Goal: Transaction & Acquisition: Purchase product/service

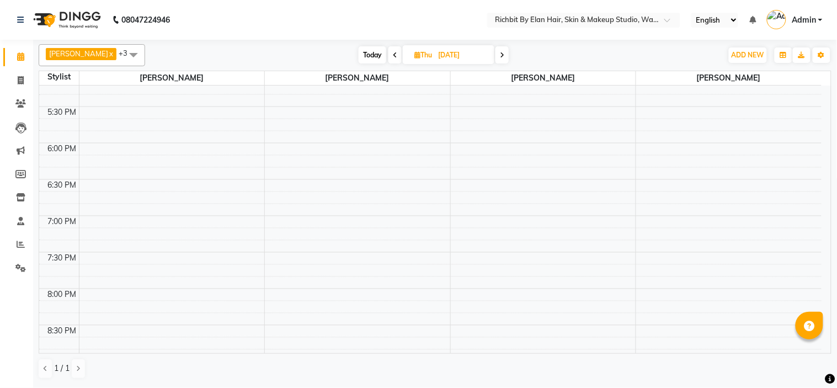
click at [378, 52] on span "Today" at bounding box center [373, 54] width 28 height 17
type input "[DATE]"
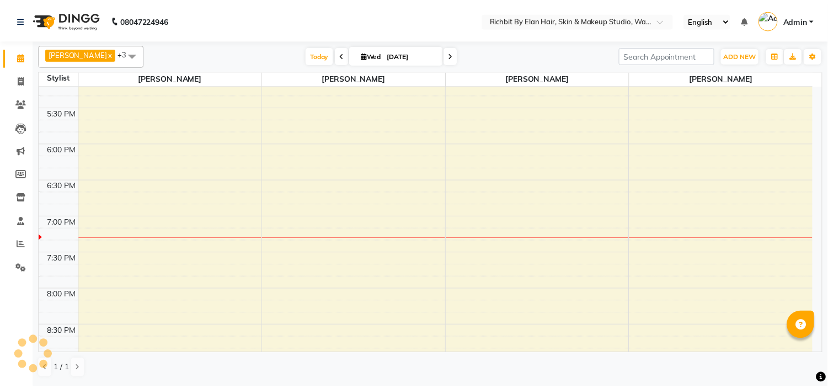
scroll to position [609, 0]
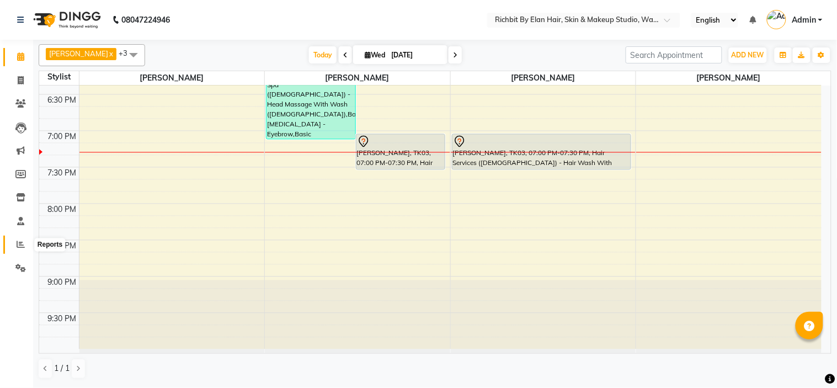
click at [24, 249] on span at bounding box center [20, 244] width 19 height 13
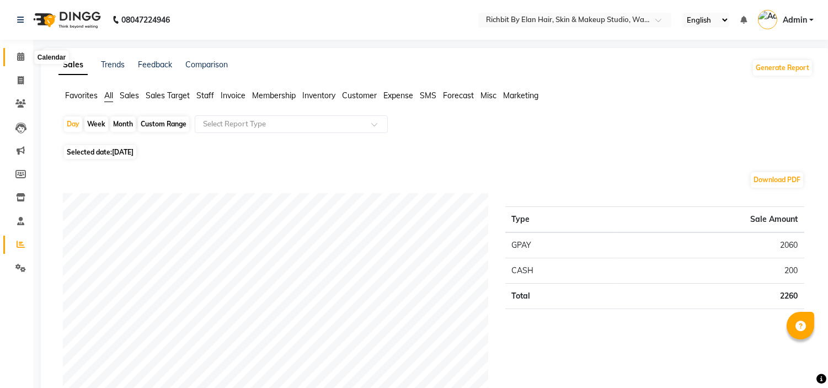
click at [20, 57] on icon at bounding box center [20, 56] width 7 height 8
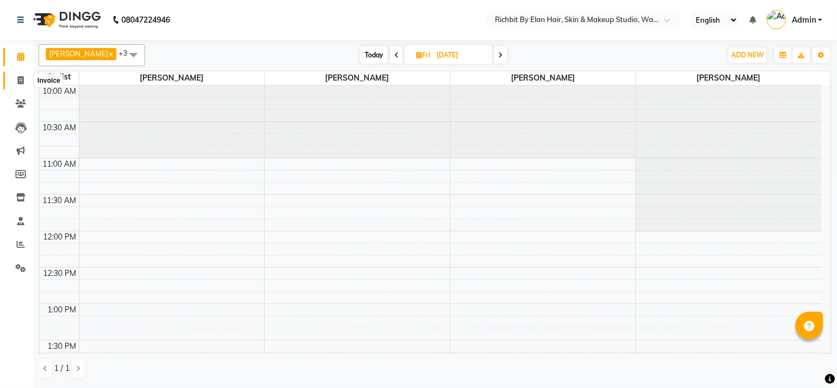
click at [15, 80] on span at bounding box center [20, 80] width 19 height 13
select select "service"
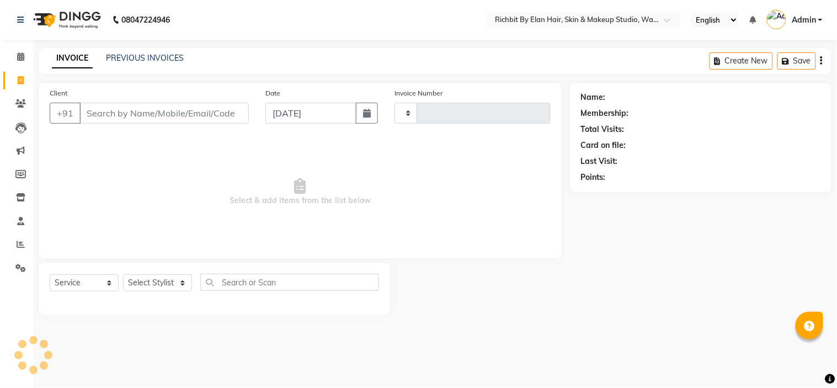
type input "0807"
select select "4114"
click at [182, 280] on select "Select Stylist [PERSON_NAME] [PERSON_NAME] [PERSON_NAME] [PERSON_NAME] [PERSON_…" at bounding box center [157, 282] width 69 height 17
select select "21217"
click at [123, 275] on select "Select Stylist [PERSON_NAME] [PERSON_NAME] [PERSON_NAME] [PERSON_NAME] [PERSON_…" at bounding box center [157, 282] width 69 height 17
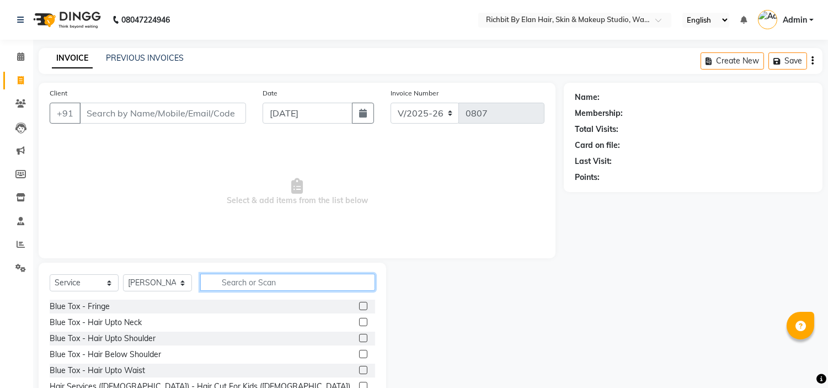
click at [238, 280] on input "text" at bounding box center [287, 282] width 175 height 17
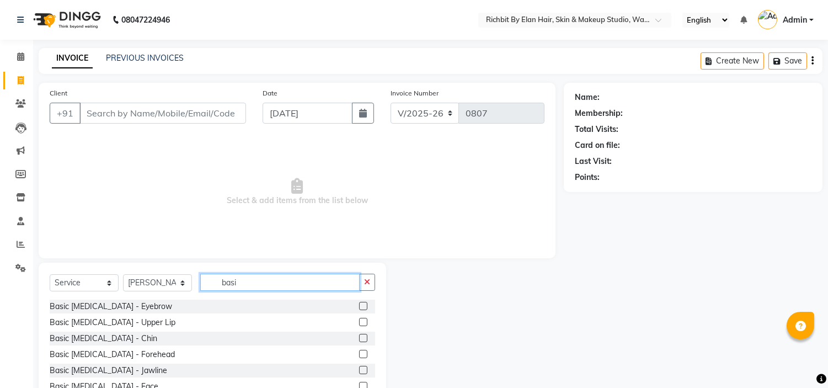
type input "basi"
click at [359, 304] on label at bounding box center [363, 306] width 8 height 8
click at [359, 304] on input "checkbox" at bounding box center [362, 306] width 7 height 7
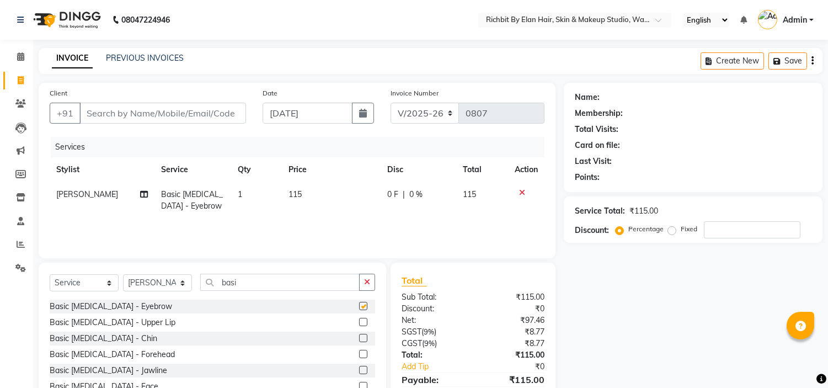
checkbox input "false"
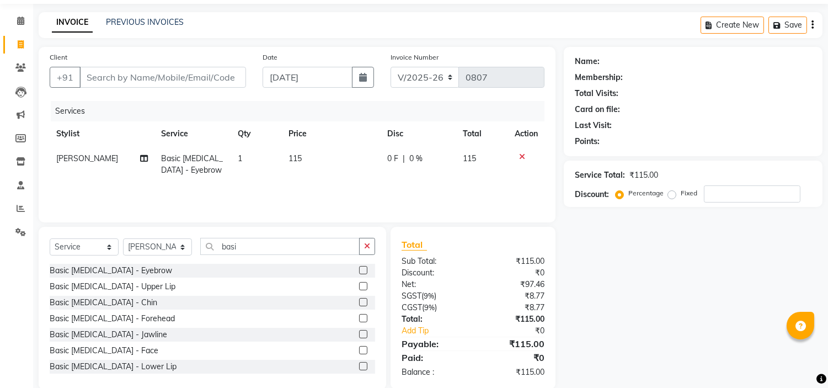
scroll to position [54, 0]
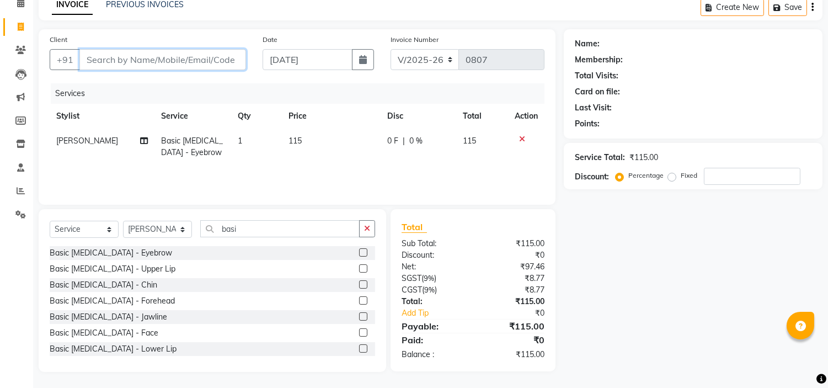
drag, startPoint x: 175, startPoint y: 65, endPoint x: 185, endPoint y: 77, distance: 16.1
click at [177, 66] on input "Client" at bounding box center [162, 59] width 167 height 21
type input "7"
type input "0"
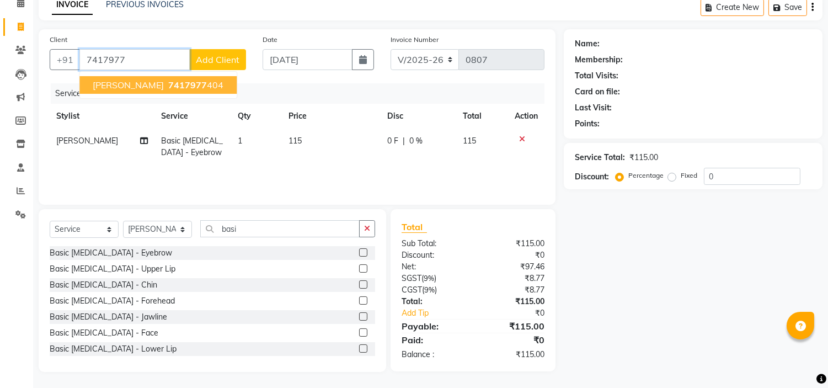
click at [203, 76] on button "Renu Kanwar 7417977 404" at bounding box center [157, 85] width 157 height 18
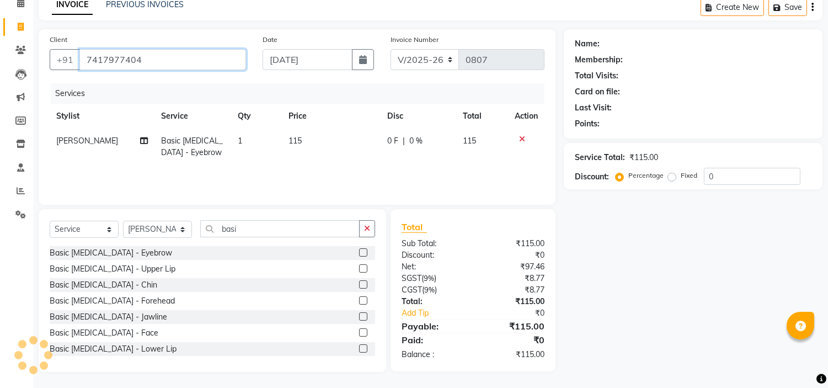
type input "7417977404"
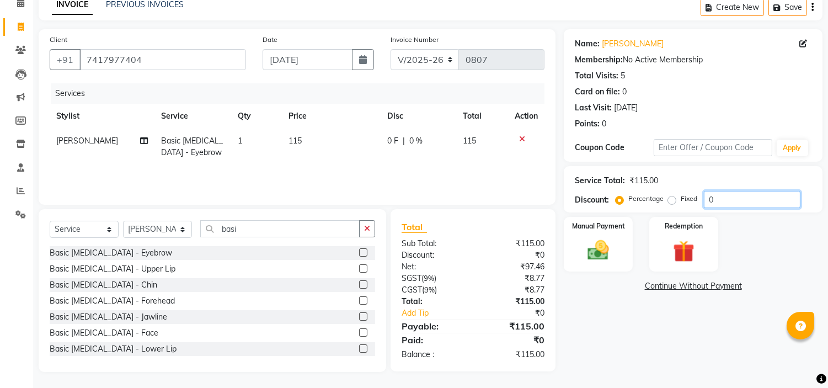
click at [726, 194] on input "0" at bounding box center [752, 199] width 97 height 17
type input "030"
click at [403, 141] on span "34.5 F" at bounding box center [397, 141] width 22 height 12
select select "21217"
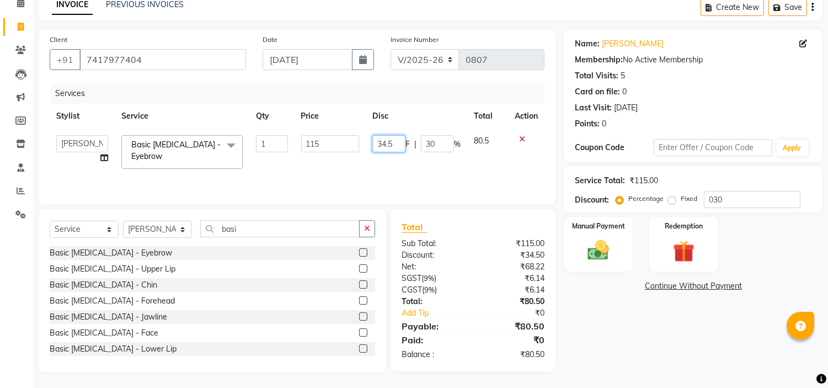
click at [404, 141] on input "34.5" at bounding box center [388, 143] width 33 height 17
type input "35"
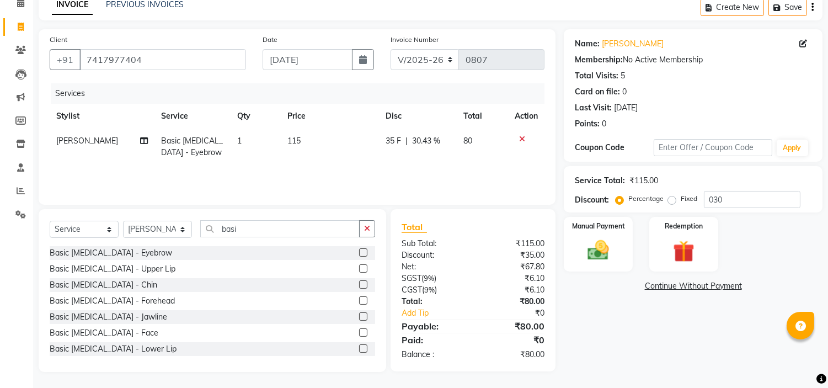
click at [401, 166] on div "Services Stylist Service Qty Price Disc Total Action Vandana Panikar Basic Skin…" at bounding box center [297, 138] width 495 height 110
click at [606, 243] on img at bounding box center [598, 251] width 36 height 26
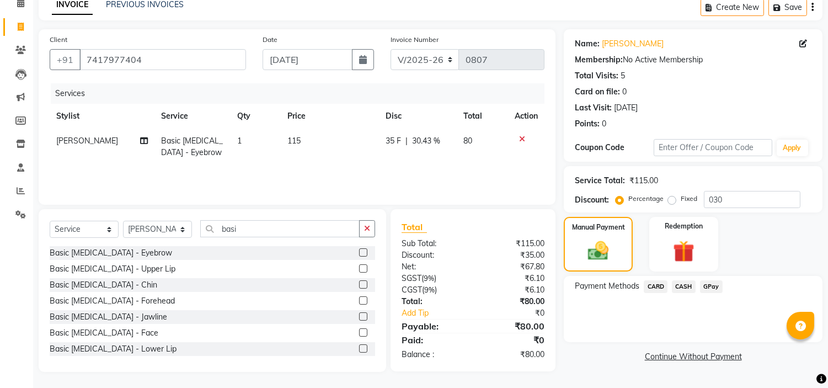
click at [708, 284] on span "GPay" at bounding box center [711, 286] width 23 height 13
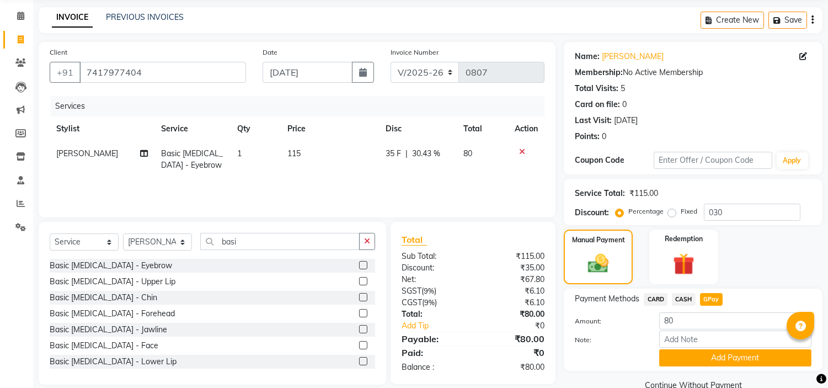
scroll to position [62, 0]
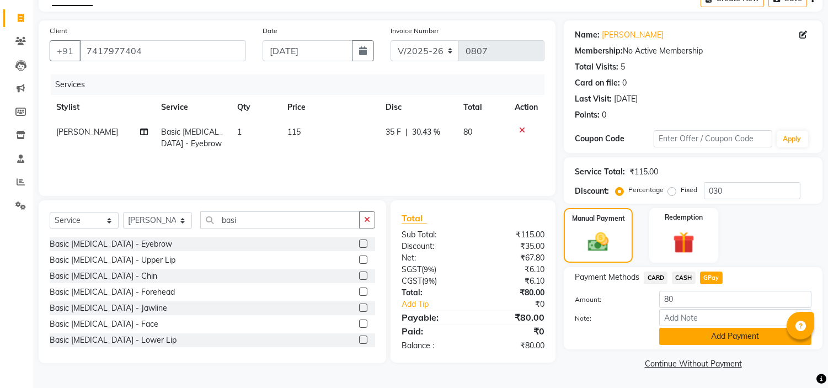
click at [691, 340] on button "Add Payment" at bounding box center [735, 336] width 152 height 17
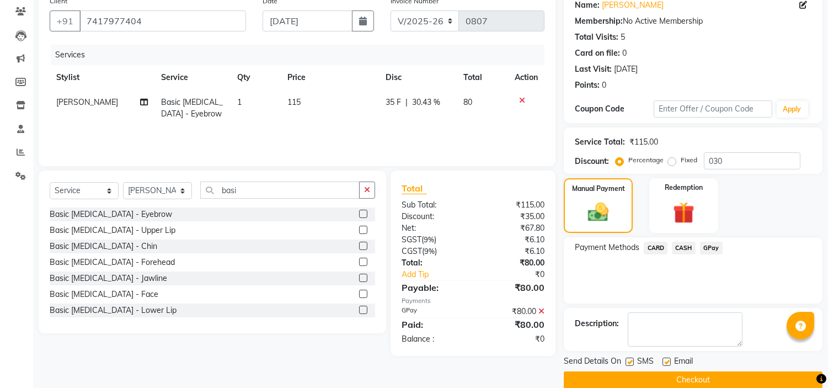
scroll to position [108, 0]
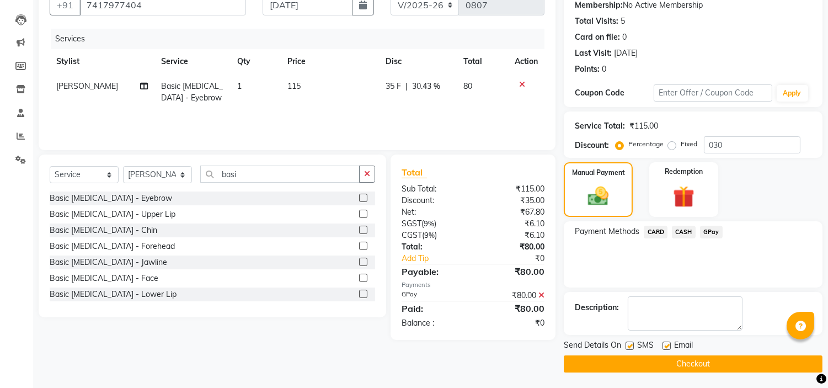
click at [671, 365] on button "Checkout" at bounding box center [693, 363] width 259 height 17
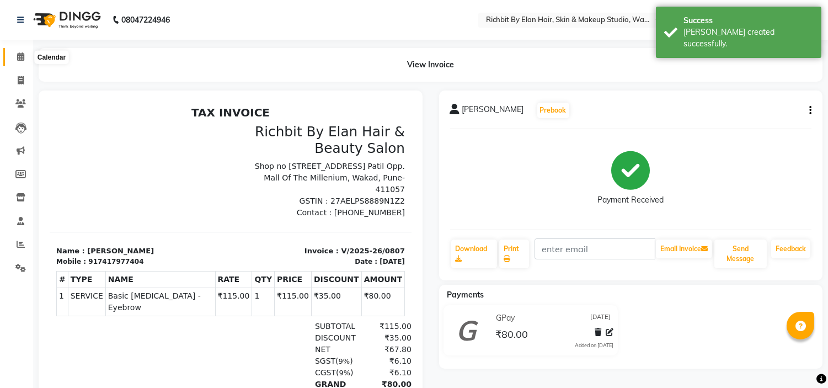
drag, startPoint x: 15, startPoint y: 54, endPoint x: 26, endPoint y: 52, distance: 11.2
click at [17, 54] on span at bounding box center [20, 57] width 19 height 13
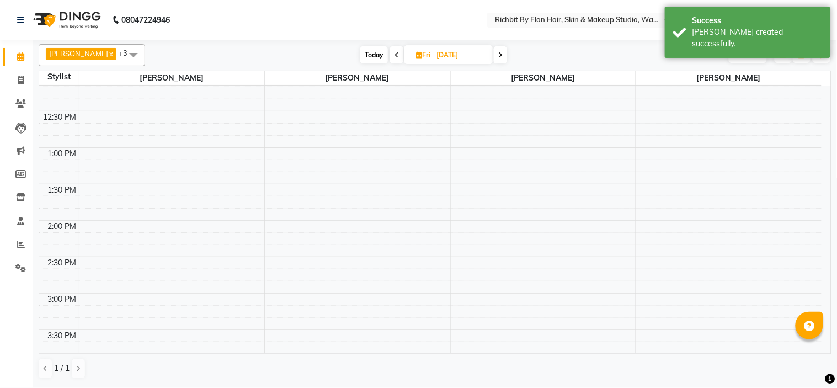
scroll to position [184, 0]
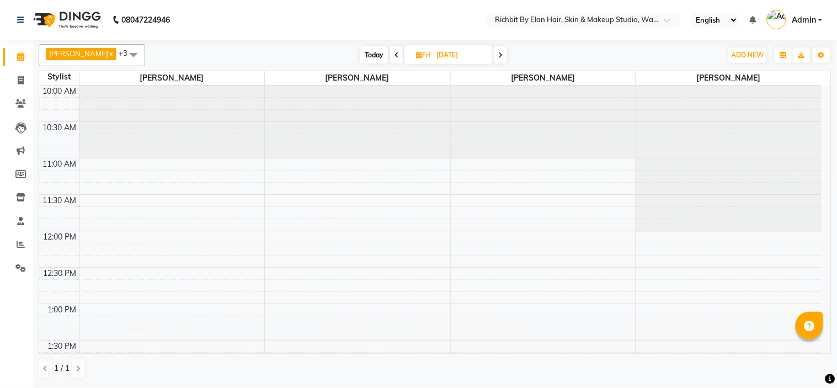
click at [376, 50] on span "Today" at bounding box center [374, 54] width 28 height 17
type input "[DATE]"
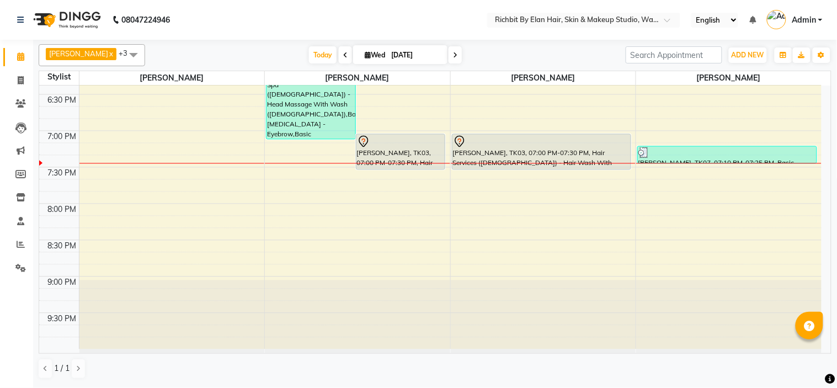
scroll to position [548, 0]
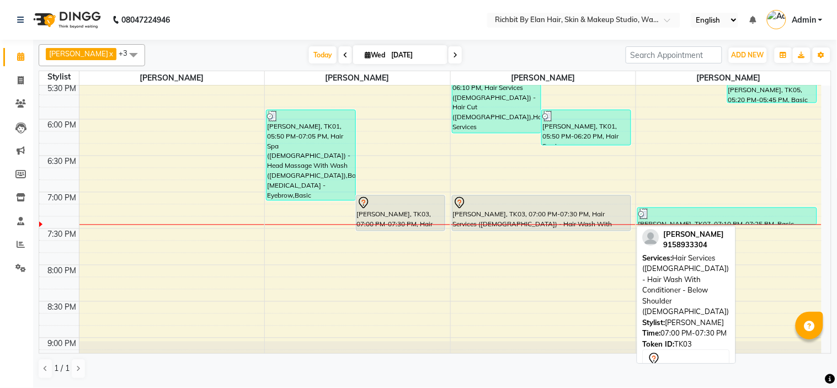
click at [489, 210] on div "[PERSON_NAME], TK03, 07:00 PM-07:30 PM, Hair Services ([DEMOGRAPHIC_DATA]) - Ha…" at bounding box center [541, 213] width 178 height 35
select select "7"
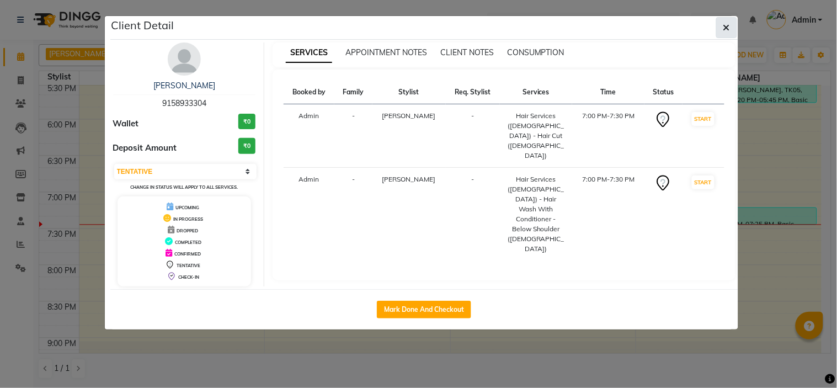
click at [726, 26] on icon "button" at bounding box center [726, 27] width 7 height 9
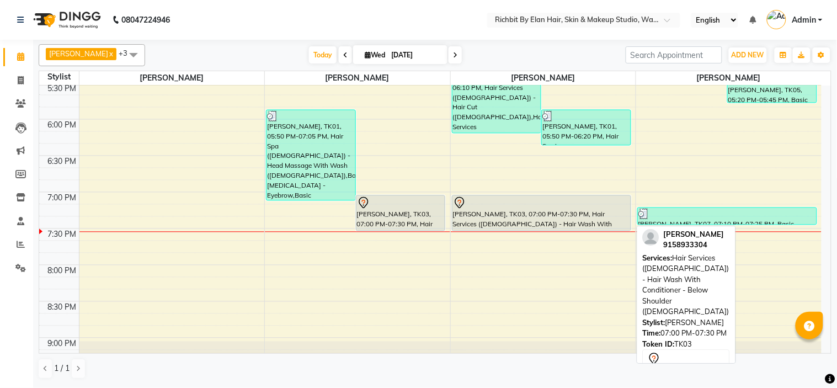
click at [486, 211] on div "[PERSON_NAME], TK03, 07:00 PM-07:30 PM, Hair Services ([DEMOGRAPHIC_DATA]) - Ha…" at bounding box center [541, 213] width 178 height 35
select select "7"
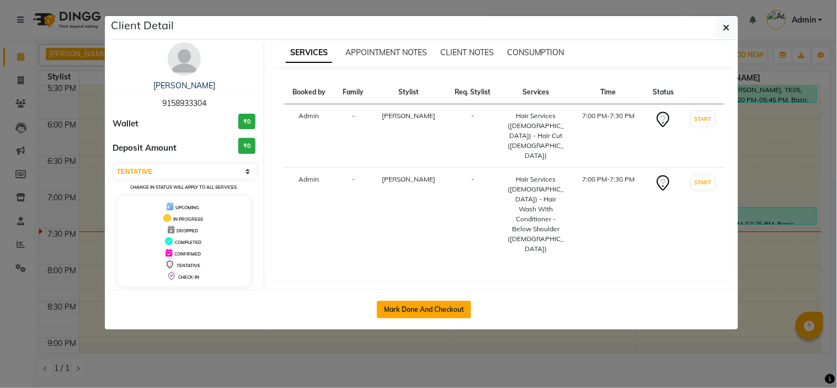
click at [420, 309] on button "Mark Done And Checkout" at bounding box center [424, 310] width 94 height 18
select select "4114"
select select "service"
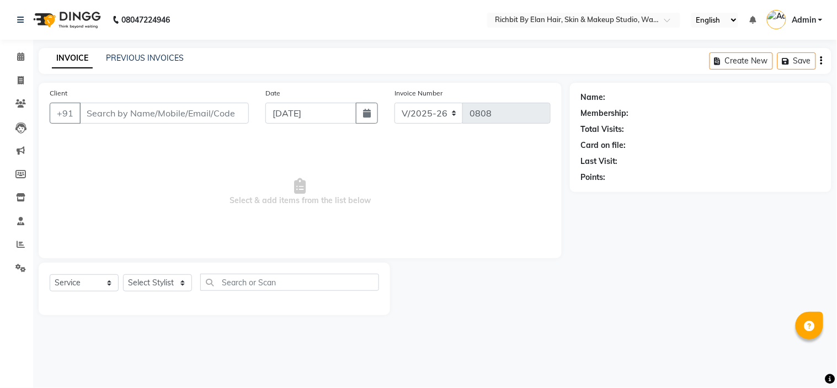
type input "9158933304"
select select "61438"
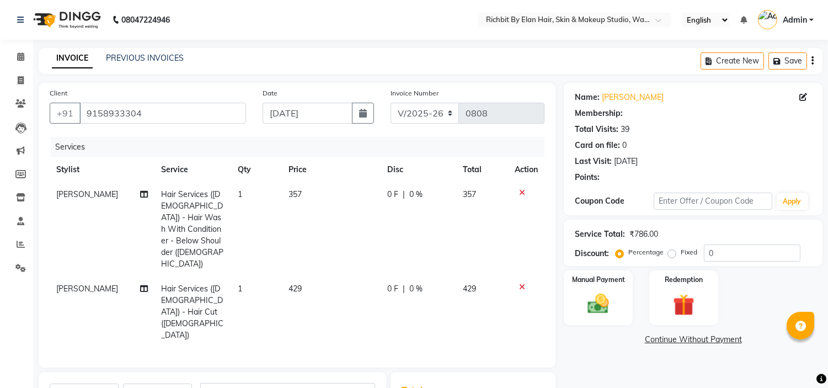
select select "1: Object"
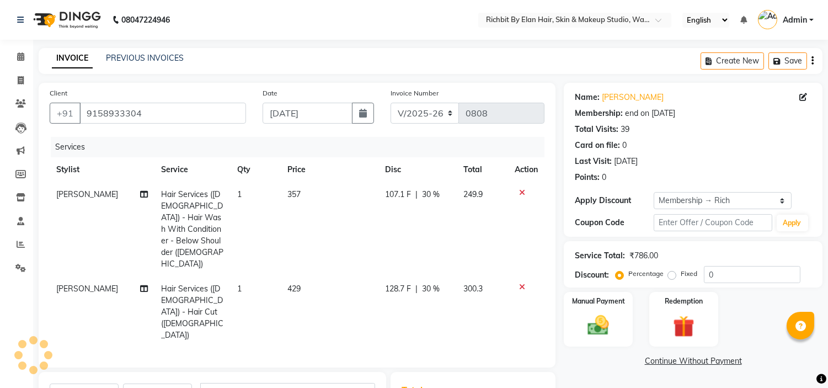
type input "30"
click at [521, 283] on icon at bounding box center [522, 287] width 6 height 8
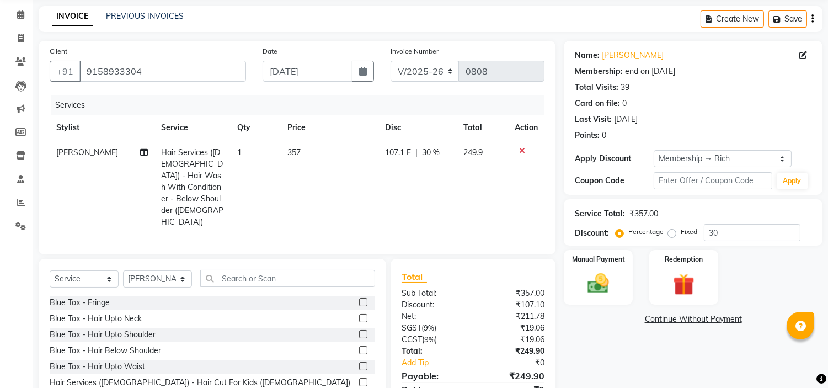
scroll to position [61, 0]
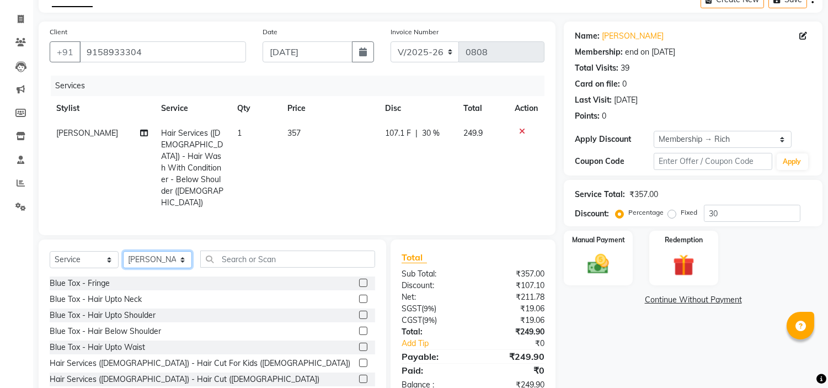
click at [180, 251] on select "Select Stylist Ankita nivangune Deepali Palsule Gopal Kadam Rohit Suravase Vand…" at bounding box center [157, 259] width 69 height 17
select select "21217"
click at [123, 251] on select "Select Stylist Ankita nivangune Deepali Palsule Gopal Kadam Rohit Suravase Vand…" at bounding box center [157, 259] width 69 height 17
click at [244, 250] on input "text" at bounding box center [287, 258] width 175 height 17
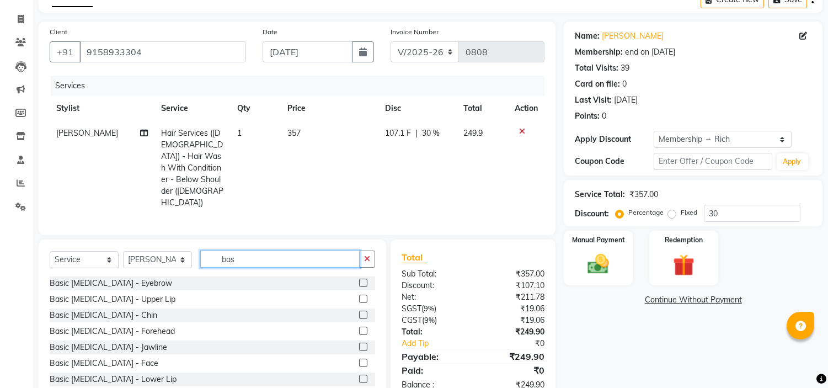
type input "bas"
click at [359, 279] on label at bounding box center [363, 283] width 8 height 8
click at [359, 280] on input "checkbox" at bounding box center [362, 283] width 7 height 7
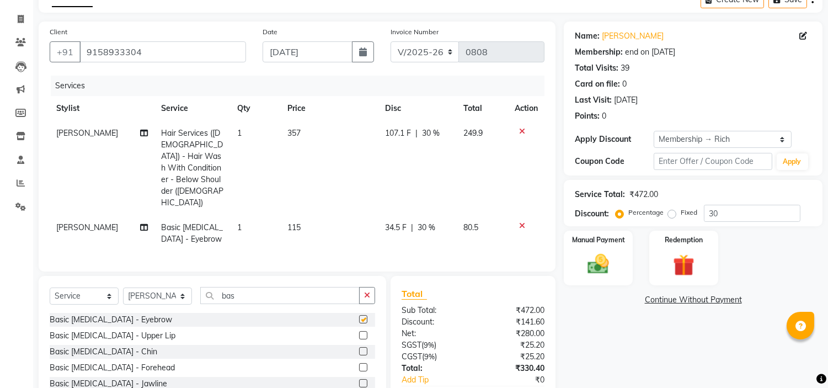
checkbox input "false"
click at [359, 331] on label at bounding box center [363, 335] width 8 height 8
click at [359, 332] on input "checkbox" at bounding box center [362, 335] width 7 height 7
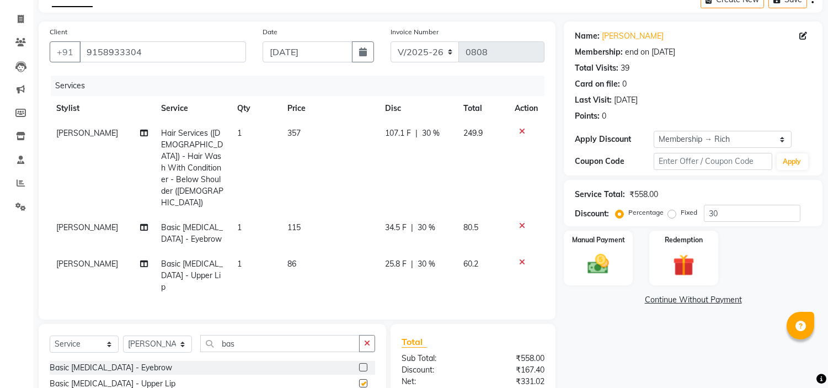
checkbox input "false"
click at [390, 222] on span "34.5 F" at bounding box center [397, 228] width 22 height 12
select select "21217"
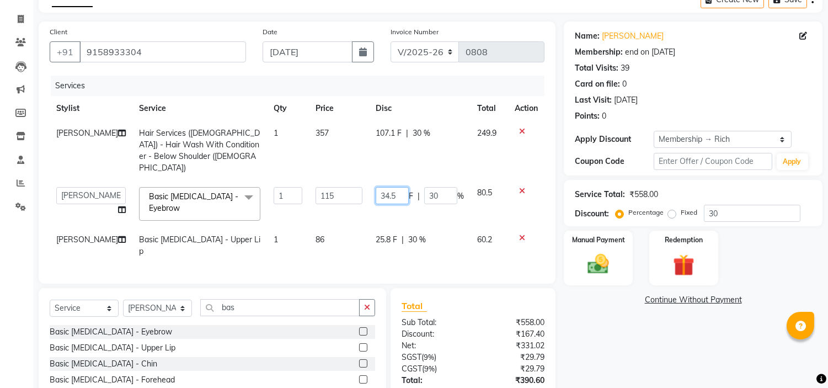
click at [398, 187] on input "34.5" at bounding box center [392, 195] width 33 height 17
type input "35"
click at [384, 228] on td "25.8 F | 30 %" at bounding box center [419, 245] width 101 height 36
select select "21217"
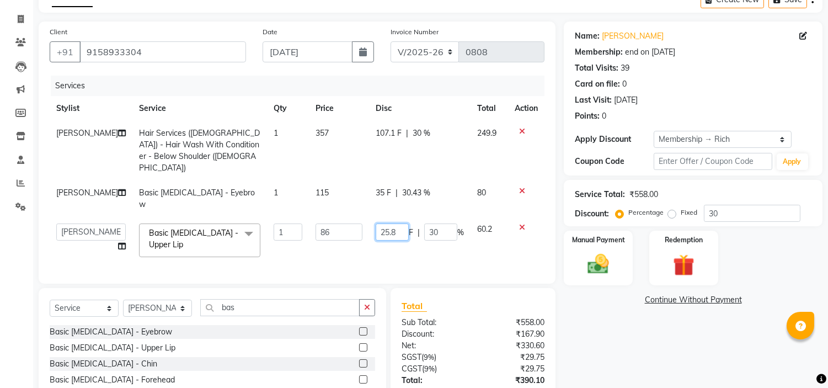
click at [398, 223] on input "25.8" at bounding box center [392, 231] width 33 height 17
type input "26"
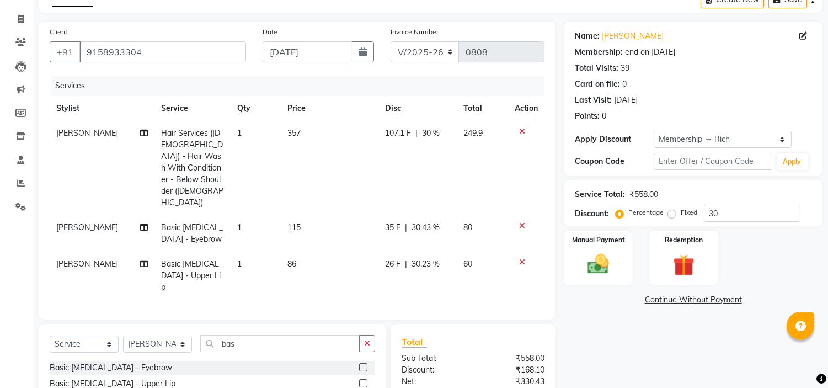
click at [365, 252] on td "86" at bounding box center [330, 276] width 98 height 48
select select "21217"
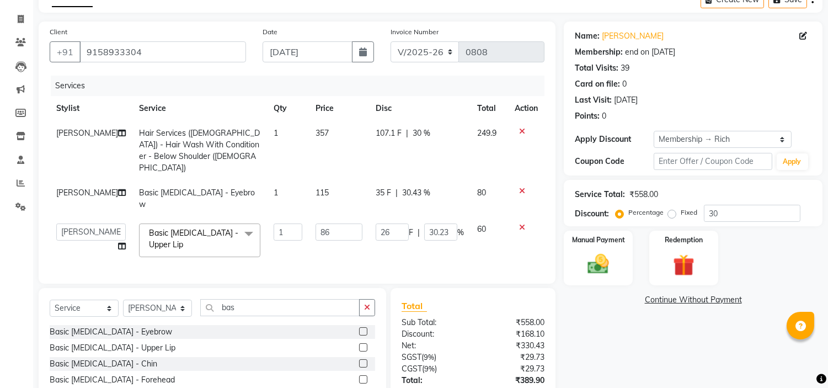
click at [387, 129] on span "107.1 F" at bounding box center [389, 133] width 26 height 12
select select "39151"
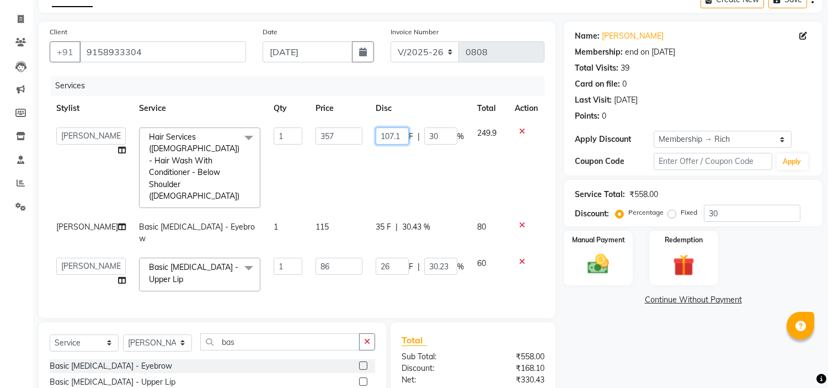
click at [402, 133] on input "107.1" at bounding box center [392, 135] width 33 height 17
type input "107"
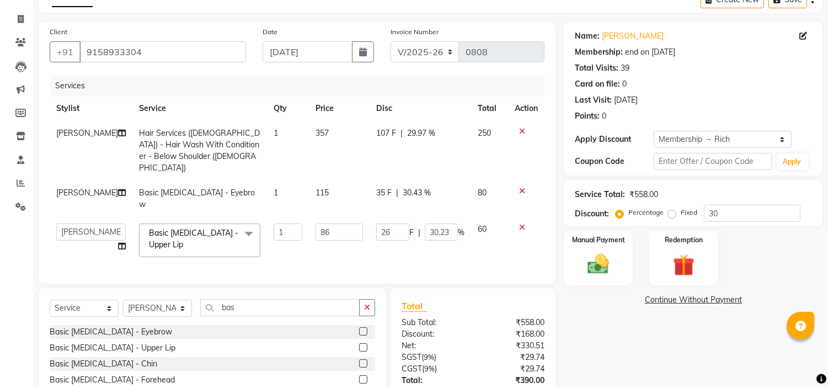
click at [349, 162] on td "357" at bounding box center [339, 151] width 61 height 60
select select "39151"
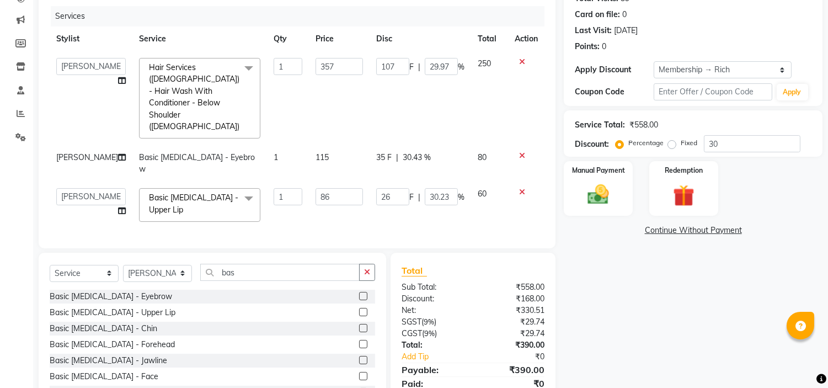
scroll to position [161, 0]
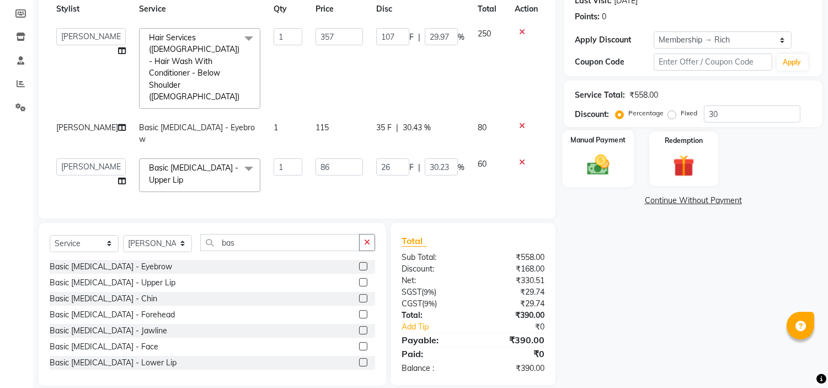
click at [589, 164] on img at bounding box center [598, 165] width 36 height 26
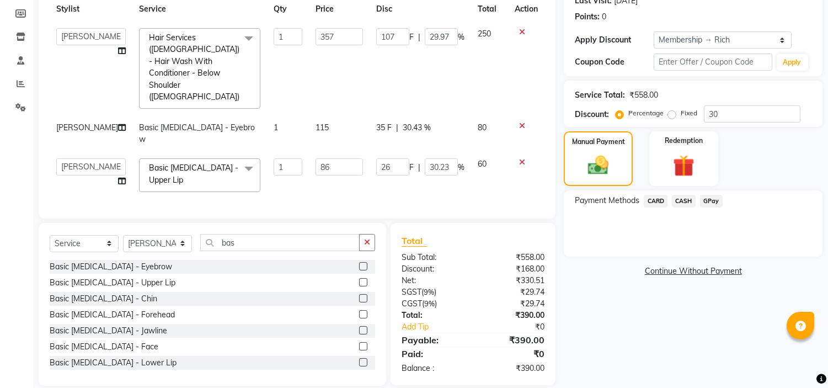
click at [709, 197] on span "GPay" at bounding box center [711, 201] width 23 height 13
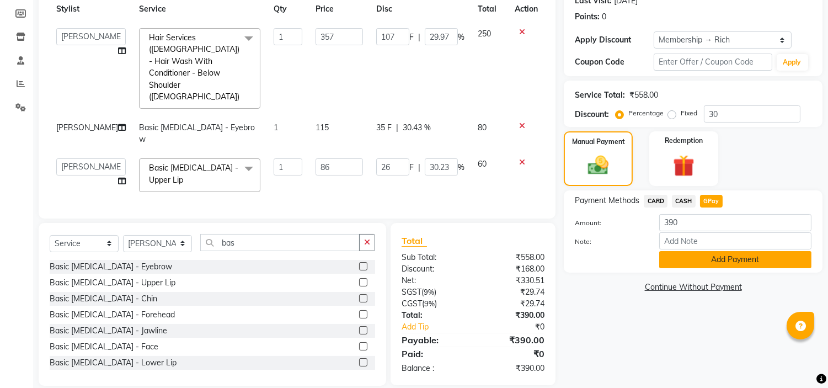
click at [723, 257] on button "Add Payment" at bounding box center [735, 259] width 152 height 17
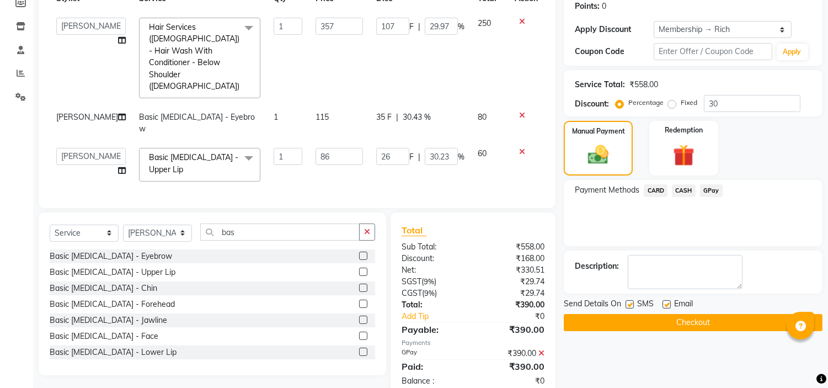
scroll to position [183, 0]
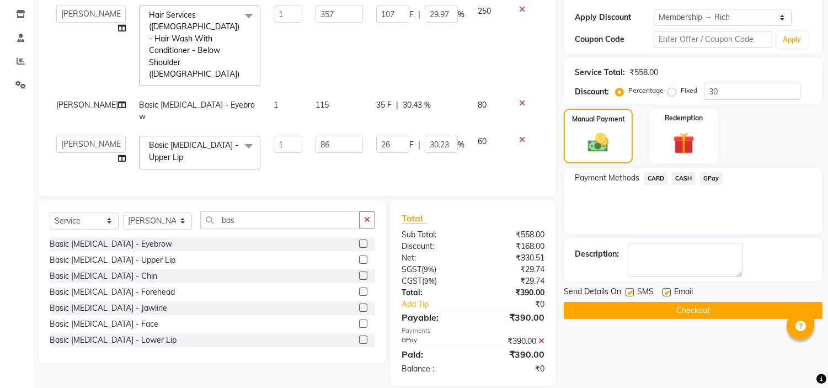
click at [674, 314] on button "Checkout" at bounding box center [693, 310] width 259 height 17
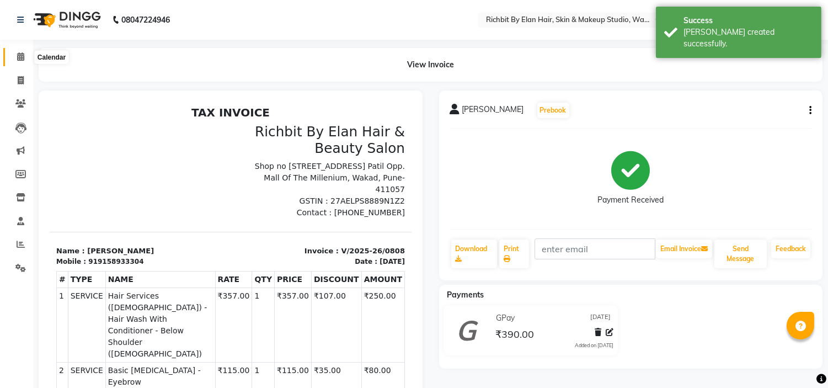
click at [21, 62] on span at bounding box center [20, 57] width 19 height 13
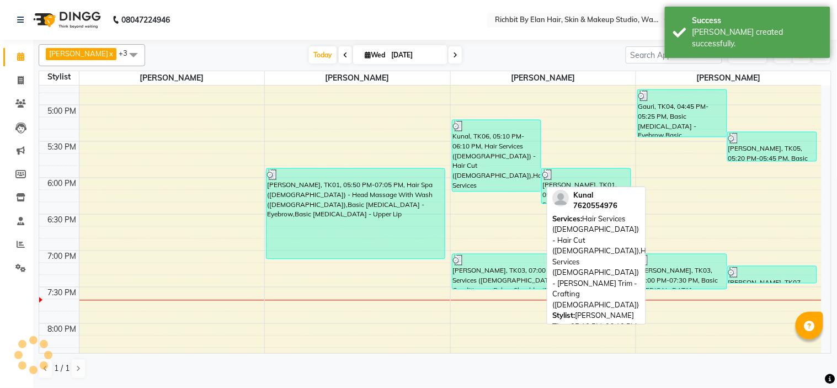
scroll to position [609, 0]
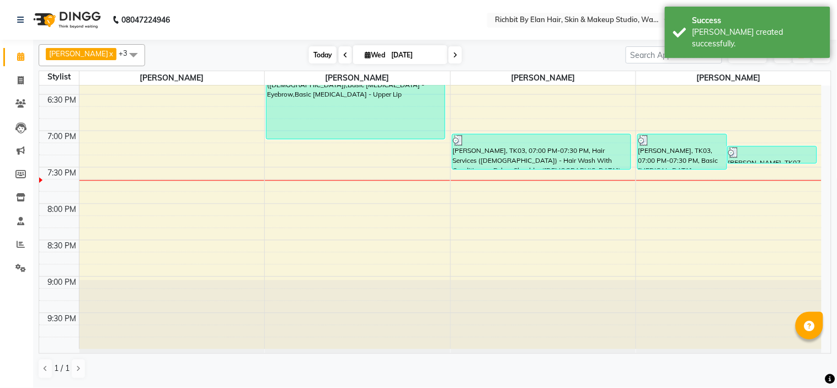
click at [330, 50] on span "Today" at bounding box center [323, 54] width 28 height 17
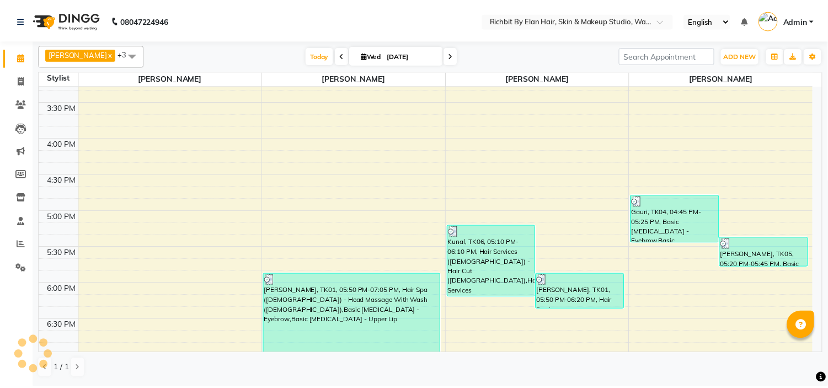
scroll to position [365, 0]
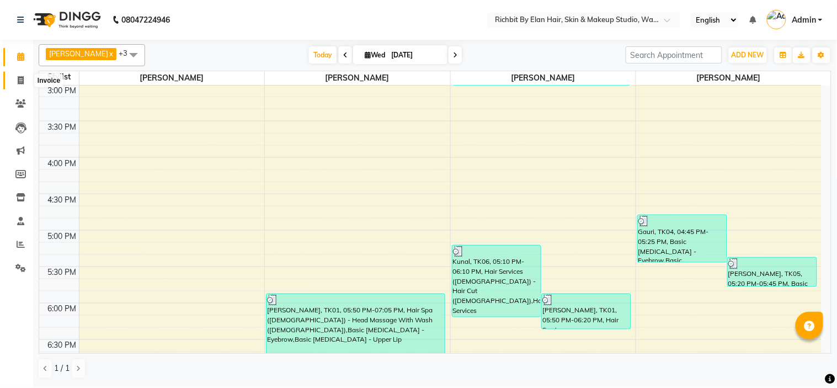
click at [18, 80] on icon at bounding box center [21, 80] width 6 height 8
select select "service"
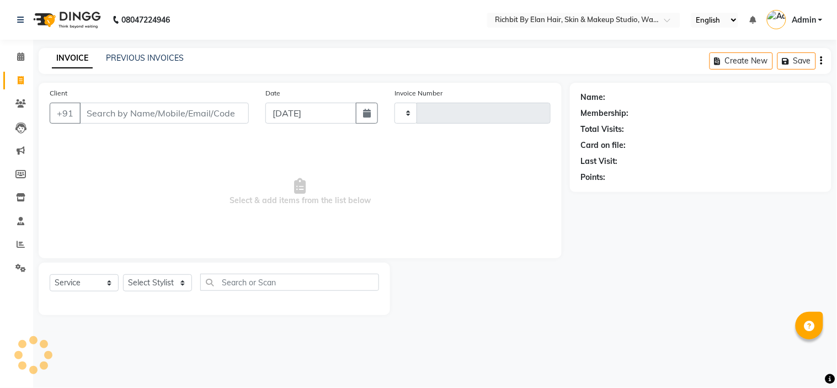
type input "0809"
select select "4114"
click at [168, 284] on select "Select Stylist" at bounding box center [157, 282] width 69 height 17
click at [166, 290] on select "Select Stylist" at bounding box center [157, 282] width 69 height 17
click at [165, 281] on select "Select Stylist Ankita nivangune Deepali Palsule Gopal Kadam Rohit Suravase Vand…" at bounding box center [157, 282] width 69 height 17
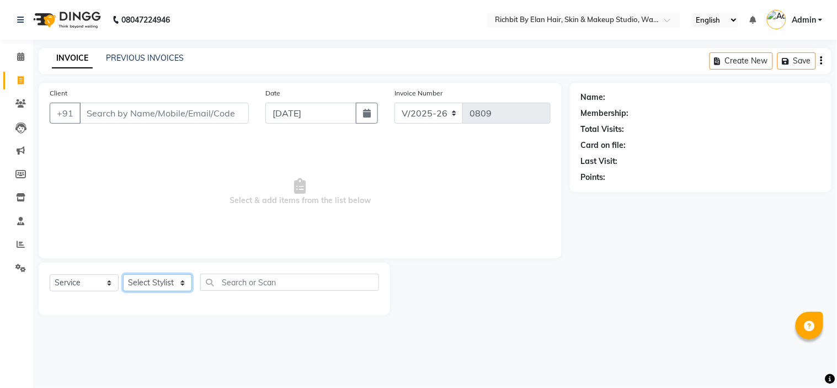
select select "21217"
click at [123, 275] on select "Select Stylist Ankita nivangune Deepali Palsule Gopal Kadam Rohit Suravase Vand…" at bounding box center [157, 282] width 69 height 17
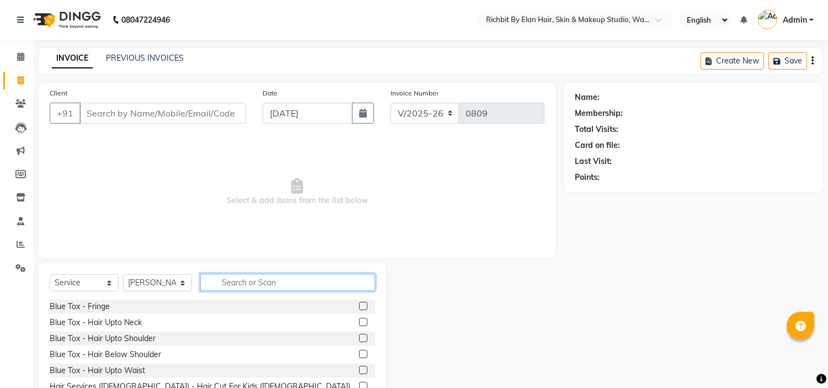
click at [263, 280] on input "text" at bounding box center [287, 282] width 175 height 17
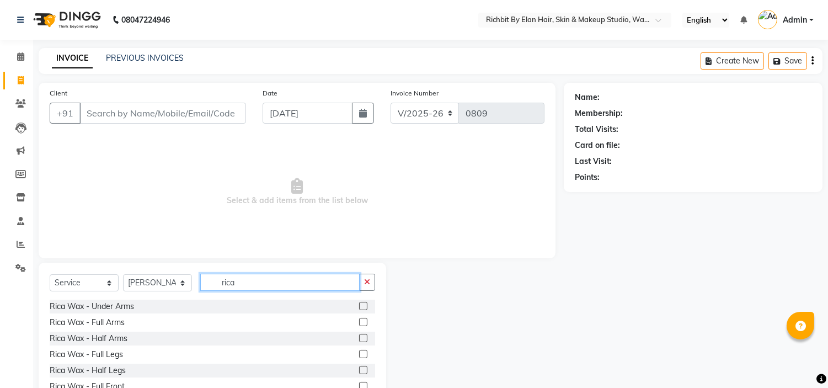
type input "rica"
click at [359, 305] on label at bounding box center [363, 306] width 8 height 8
click at [359, 305] on input "checkbox" at bounding box center [362, 306] width 7 height 7
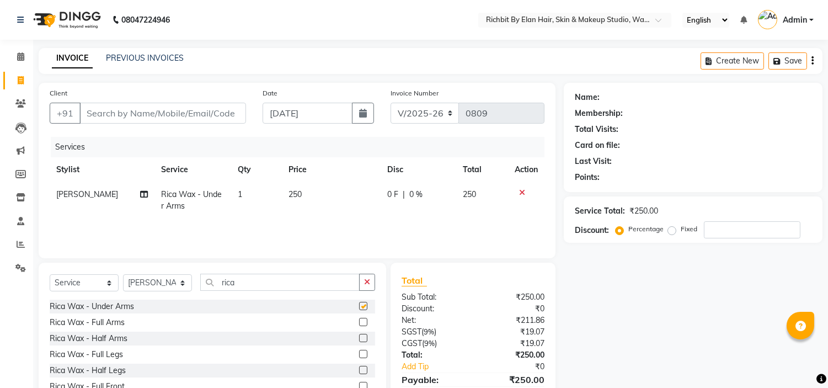
checkbox input "false"
click at [359, 321] on label at bounding box center [363, 322] width 8 height 8
click at [359, 321] on input "checkbox" at bounding box center [362, 322] width 7 height 7
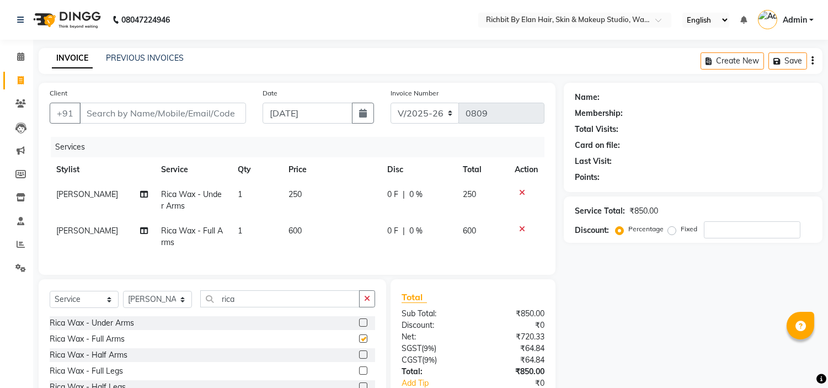
checkbox input "false"
click at [359, 375] on label at bounding box center [363, 370] width 8 height 8
click at [359, 375] on input "checkbox" at bounding box center [362, 370] width 7 height 7
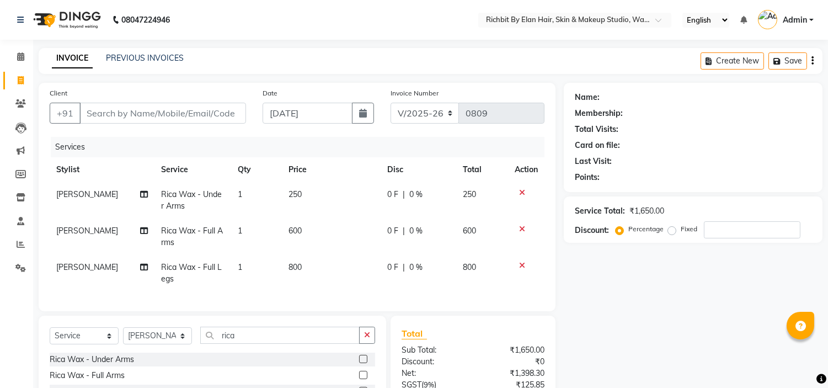
checkbox input "false"
click at [730, 228] on input "number" at bounding box center [752, 229] width 97 height 17
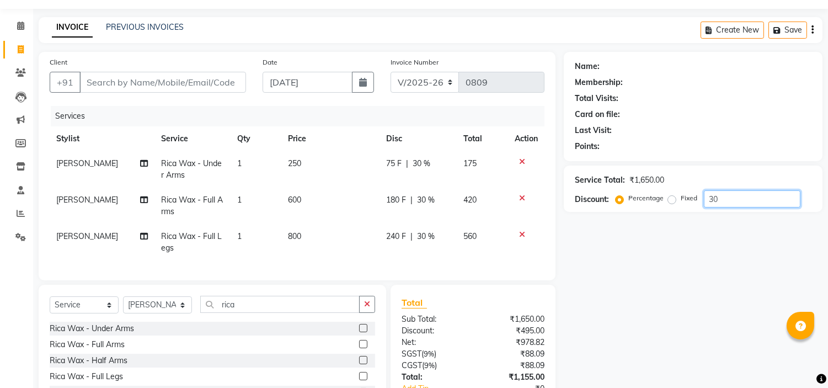
scroll to position [61, 0]
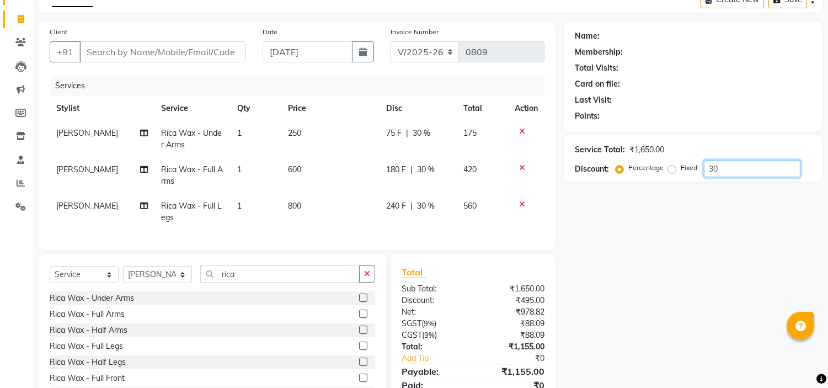
type input "30"
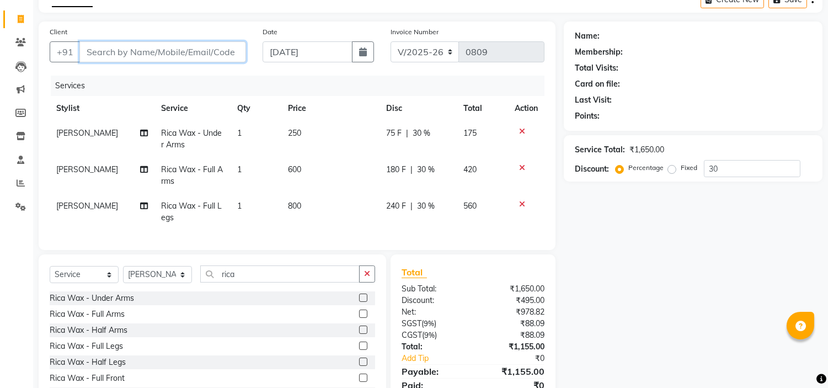
click at [169, 48] on input "Client" at bounding box center [162, 51] width 167 height 21
type input "9"
type input "0"
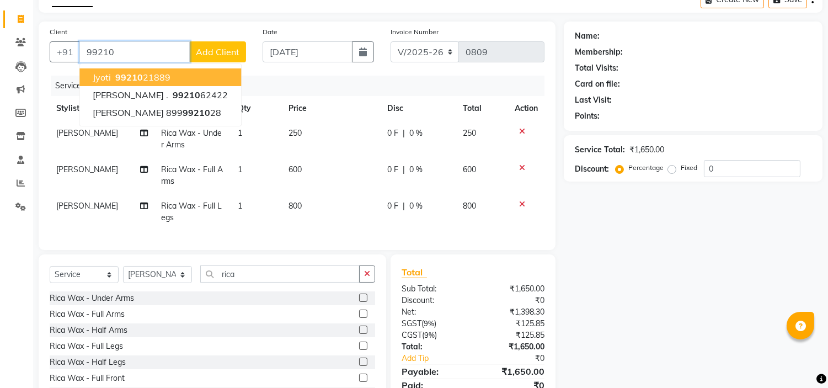
click at [157, 76] on ngb-highlight "99210 21889" at bounding box center [141, 77] width 57 height 11
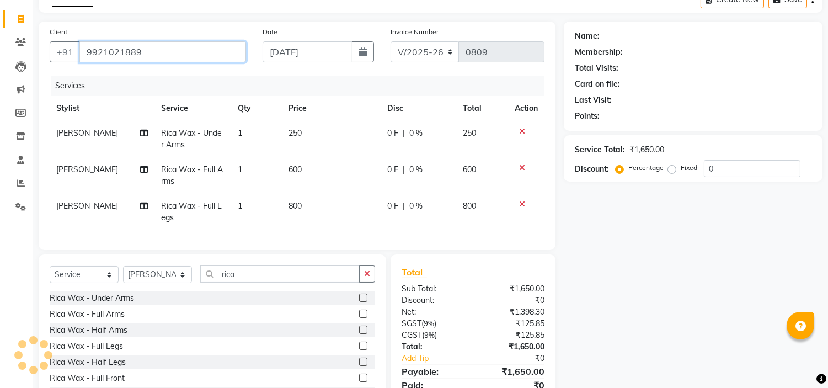
type input "9921021889"
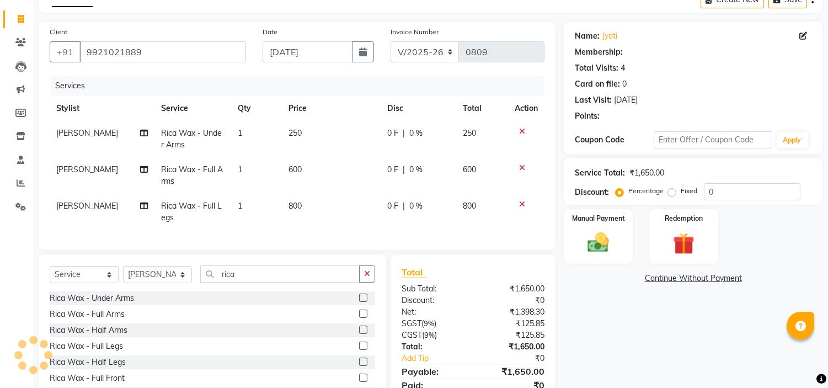
select select "1: Object"
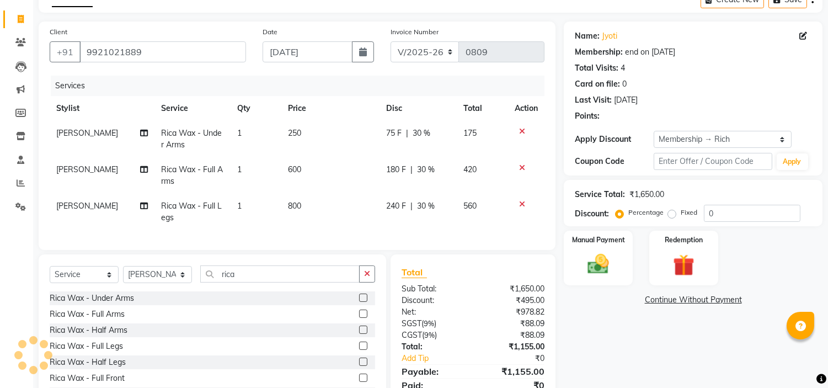
type input "30"
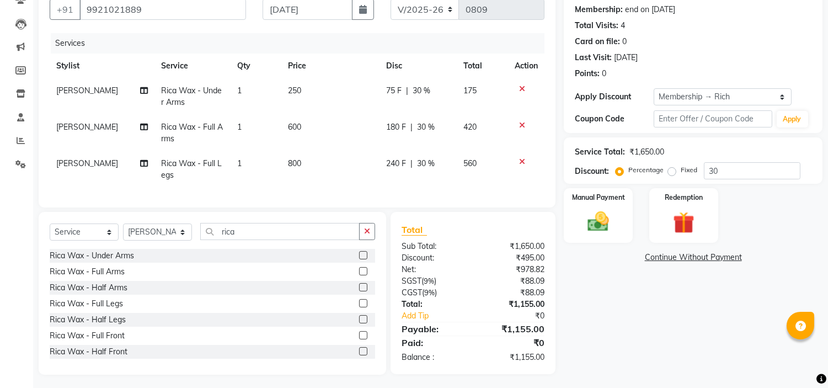
scroll to position [116, 0]
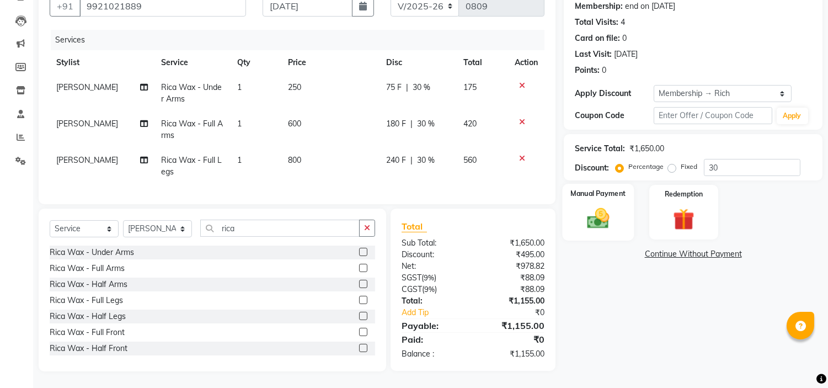
click at [608, 193] on div "Manual Payment" at bounding box center [599, 212] width 72 height 56
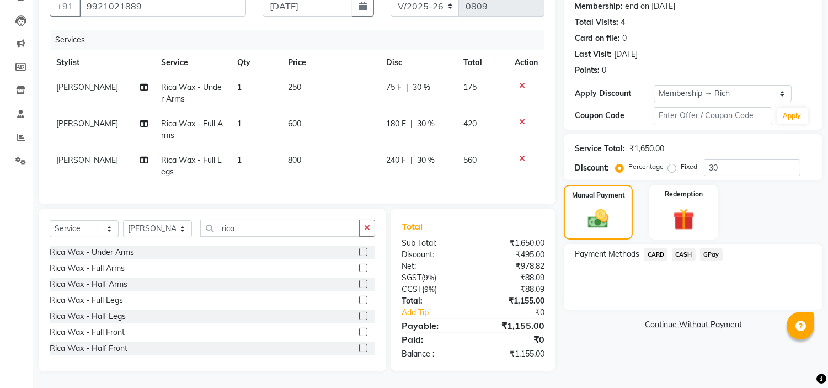
click at [710, 248] on span "GPay" at bounding box center [711, 254] width 23 height 13
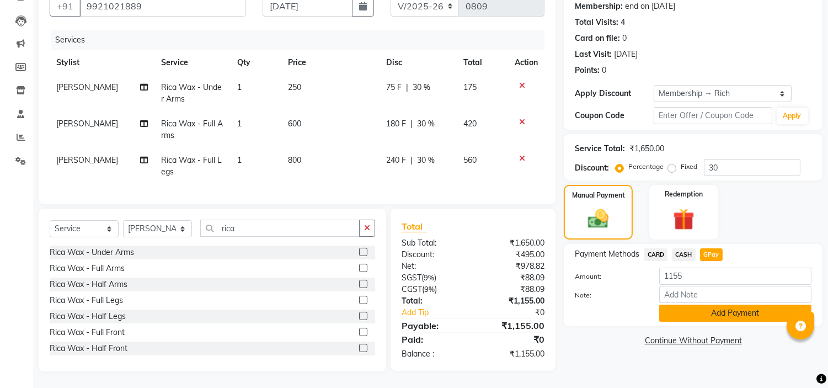
click at [746, 304] on button "Add Payment" at bounding box center [735, 312] width 152 height 17
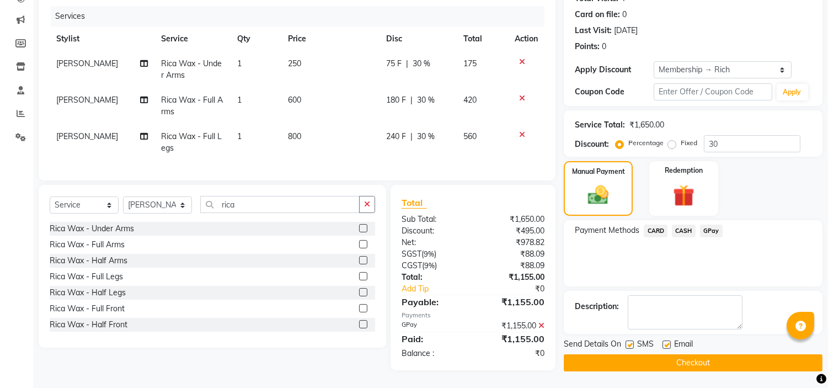
scroll to position [138, 0]
click at [686, 361] on button "Checkout" at bounding box center [693, 362] width 259 height 17
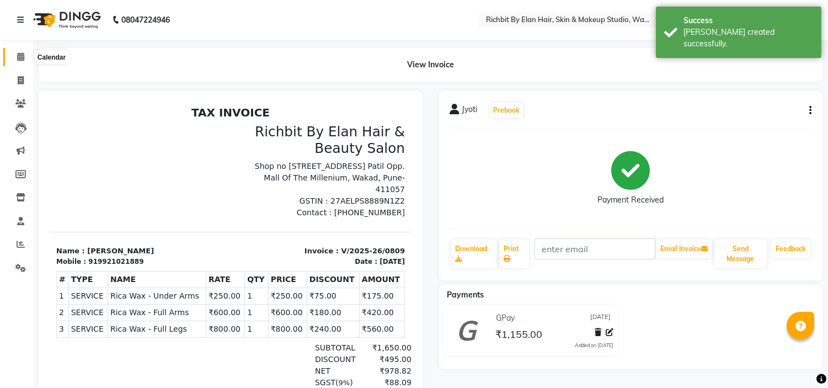
click at [14, 57] on span at bounding box center [20, 57] width 19 height 13
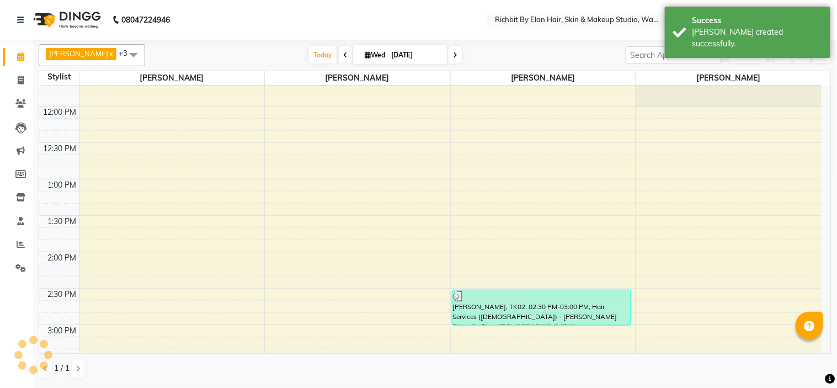
scroll to position [61, 0]
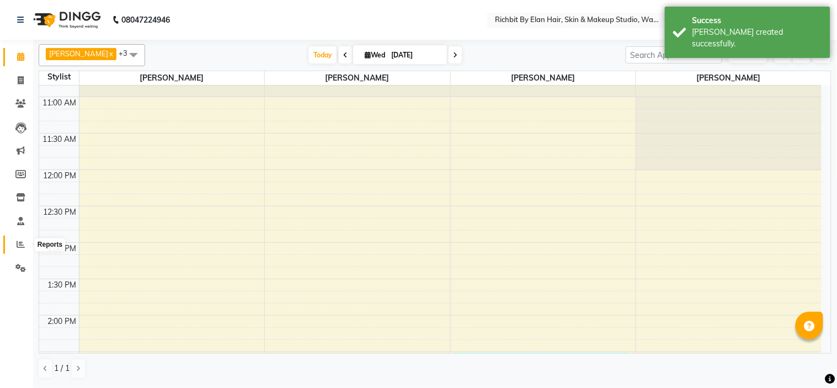
click at [18, 247] on icon at bounding box center [21, 244] width 8 height 8
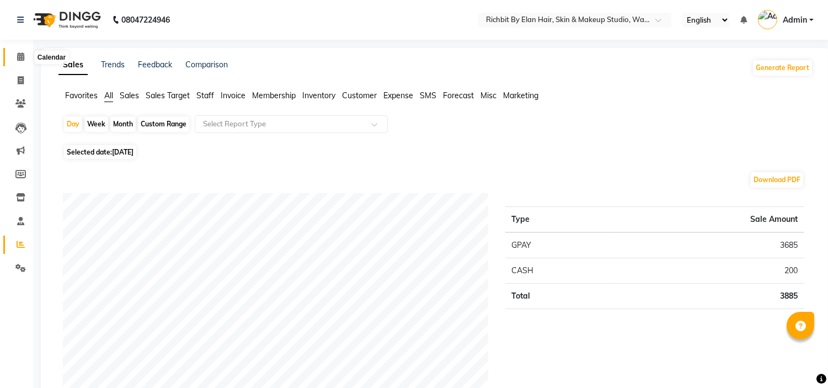
click at [19, 60] on icon at bounding box center [20, 56] width 7 height 8
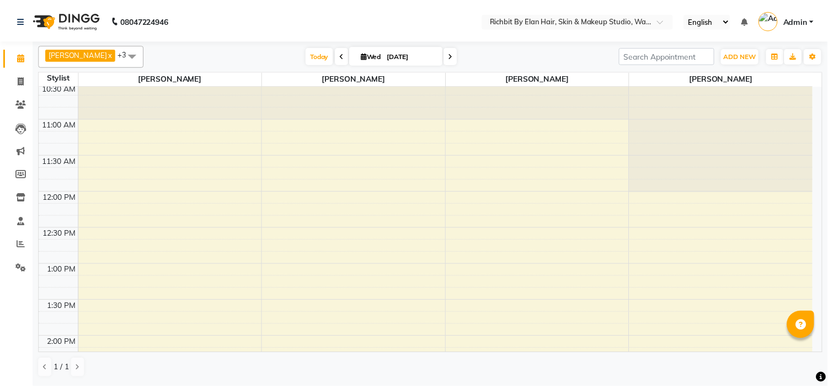
scroll to position [61, 0]
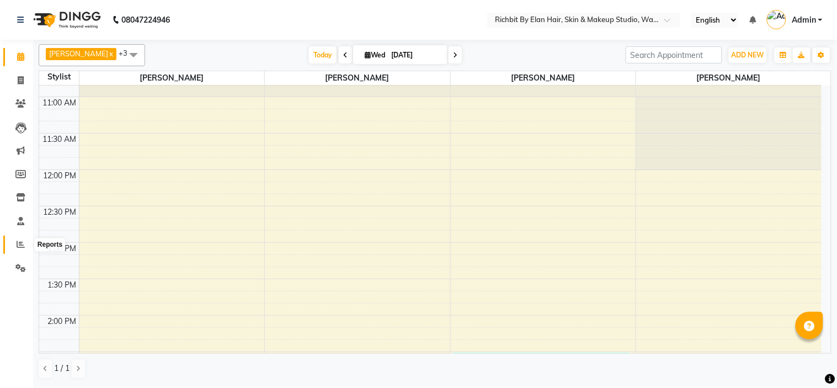
click at [19, 246] on icon at bounding box center [21, 244] width 8 height 8
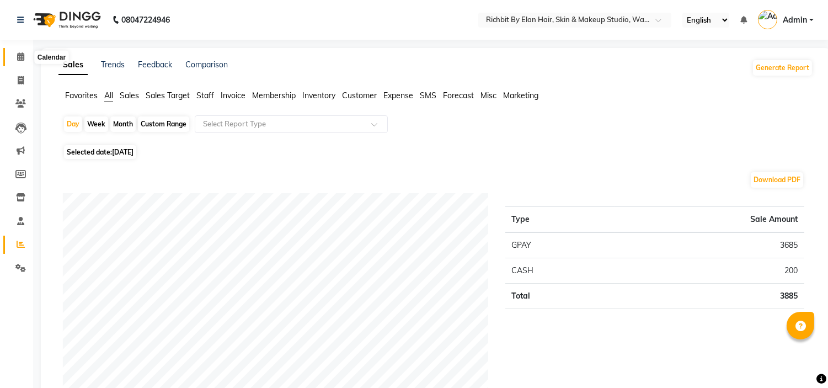
click at [15, 52] on span at bounding box center [20, 57] width 19 height 13
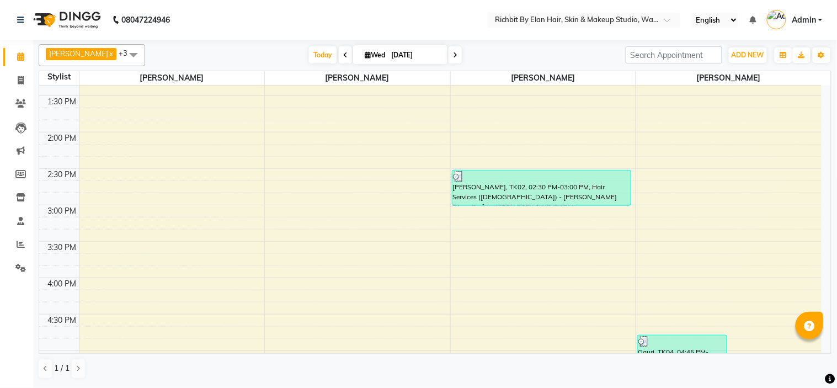
scroll to position [242, 0]
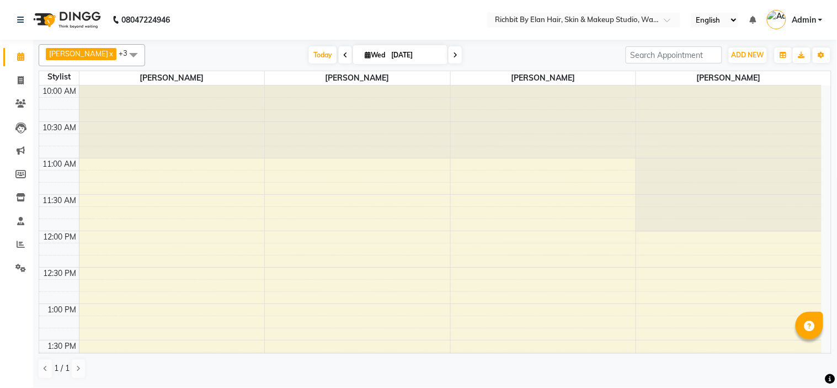
click at [453, 54] on icon at bounding box center [455, 55] width 4 height 7
type input "[DATE]"
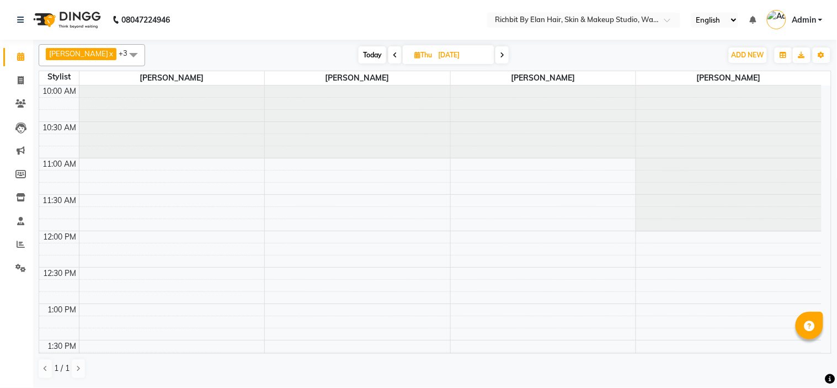
click at [423, 52] on span "Thu" at bounding box center [422, 55] width 23 height 8
select select "9"
select select "2025"
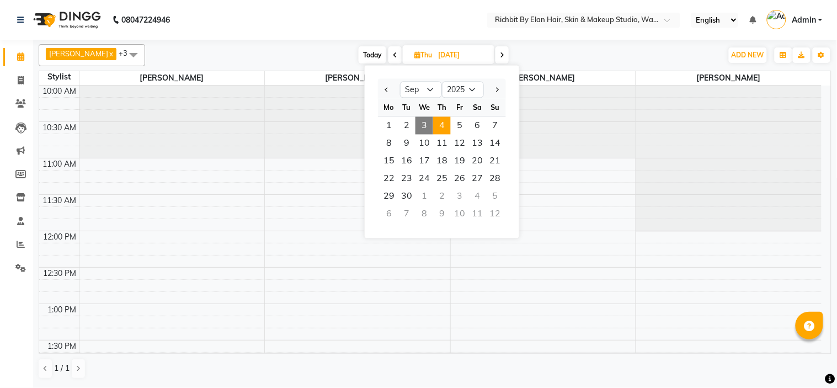
click at [440, 120] on span "4" at bounding box center [442, 126] width 18 height 18
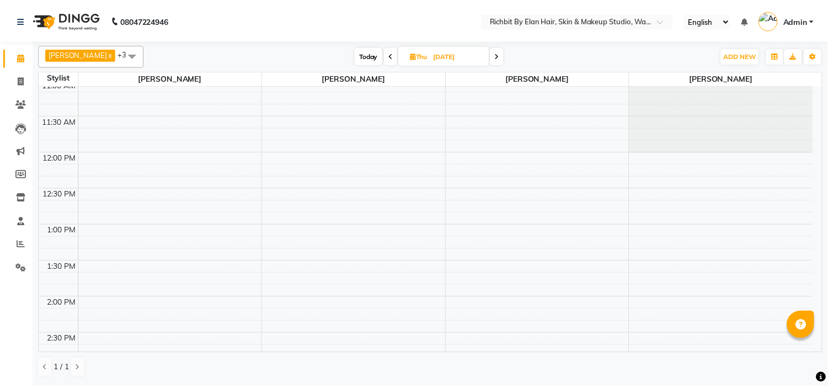
scroll to position [61, 0]
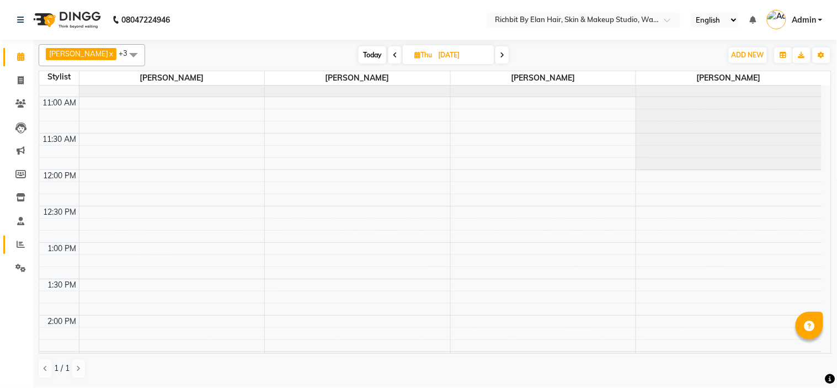
click at [24, 238] on link "Reports" at bounding box center [16, 245] width 26 height 18
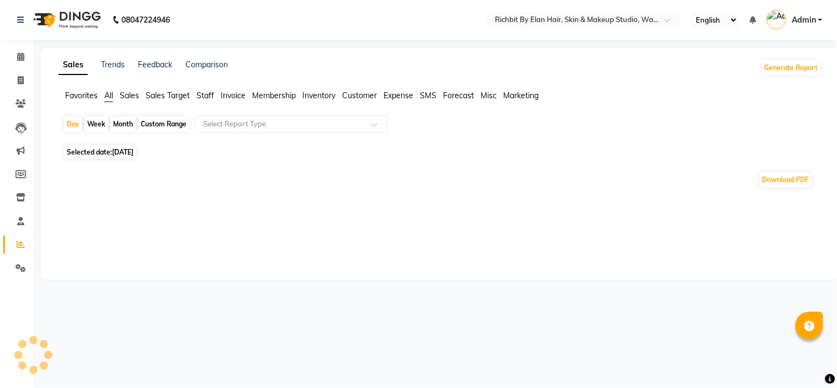
click at [118, 125] on div "Month" at bounding box center [122, 123] width 25 height 15
select select "9"
select select "2025"
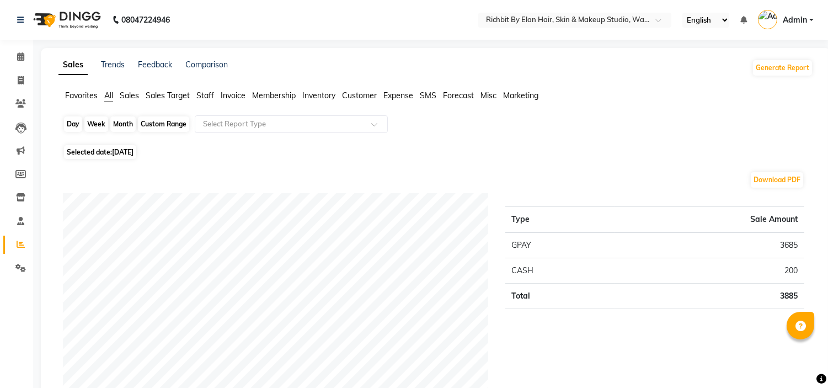
click at [120, 122] on div "Month" at bounding box center [122, 123] width 25 height 15
select select "9"
select select "2025"
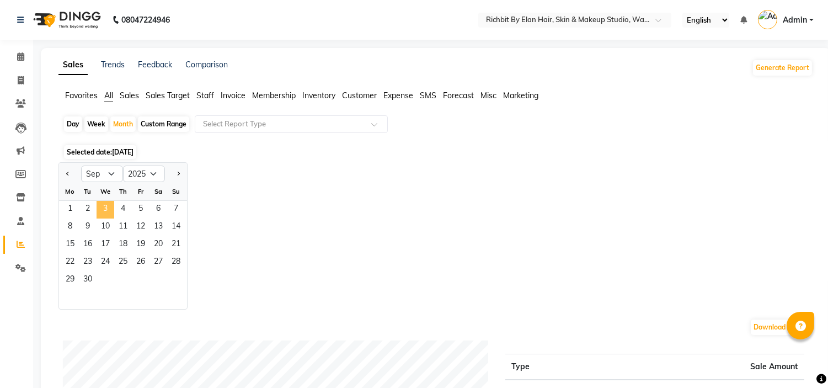
click at [101, 204] on span "3" at bounding box center [106, 210] width 18 height 18
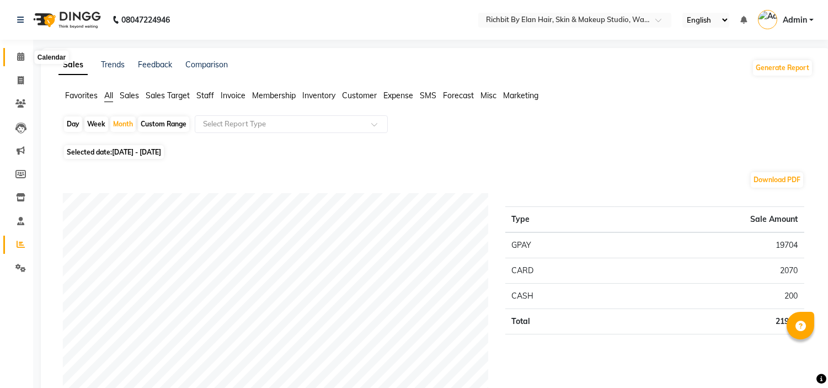
click at [14, 53] on span at bounding box center [20, 57] width 19 height 13
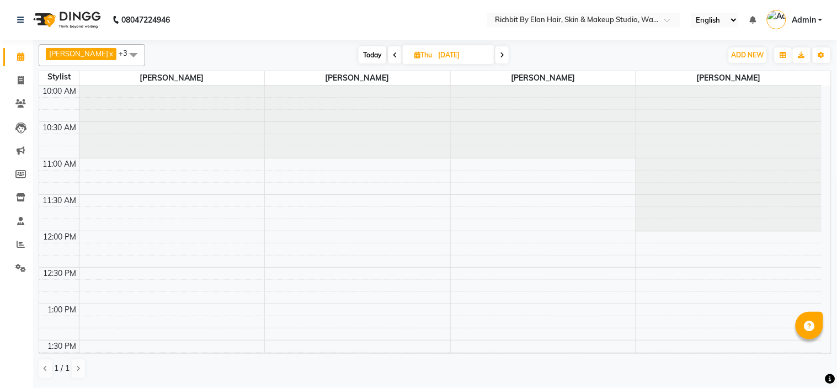
click at [366, 54] on span "Today" at bounding box center [373, 54] width 28 height 17
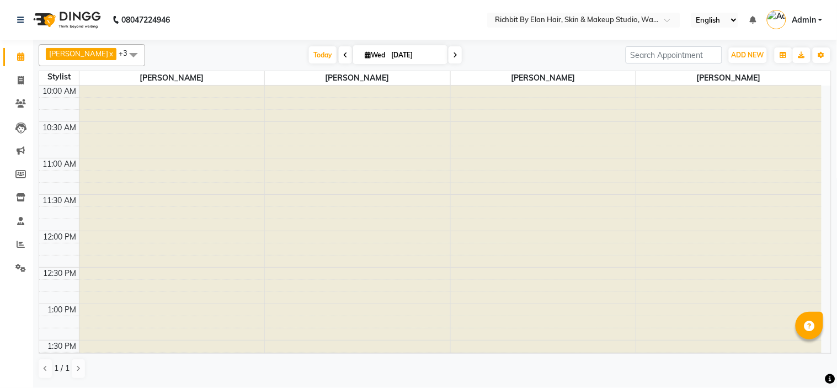
type input "[DATE]"
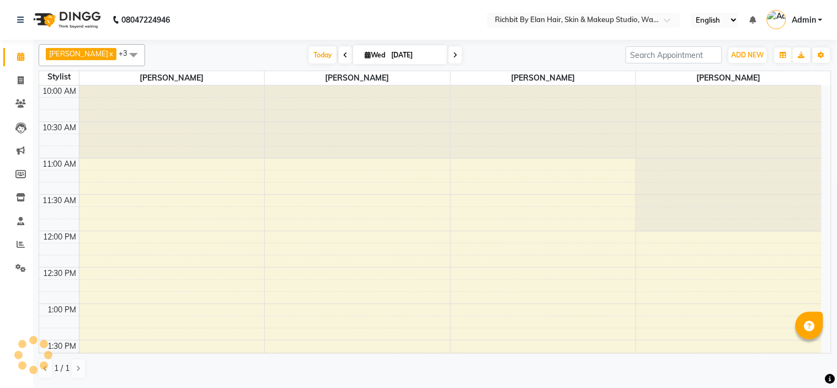
scroll to position [609, 0]
